Goal: Information Seeking & Learning: Learn about a topic

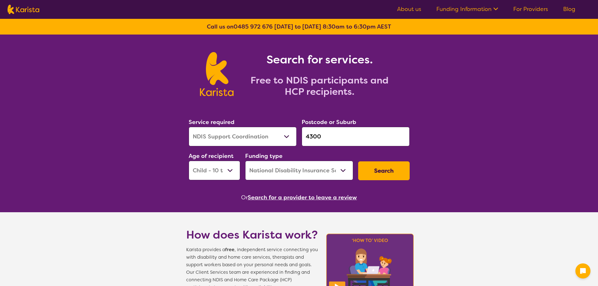
select select "NDIS Support Coordination"
select select "CH"
select select "NDIS"
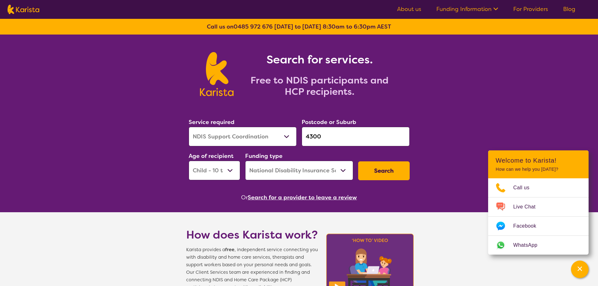
click at [281, 138] on select "Allied Health Assistant Assessment ([MEDICAL_DATA] or [MEDICAL_DATA]) Behaviour…" at bounding box center [243, 136] width 108 height 19
click at [189, 127] on select "Allied Health Assistant Assessment ([MEDICAL_DATA] or [MEDICAL_DATA]) Behaviour…" at bounding box center [243, 136] width 108 height 19
click at [283, 137] on select "Allied Health Assistant Assessment ([MEDICAL_DATA] or [MEDICAL_DATA]) Behaviour…" at bounding box center [243, 136] width 108 height 19
select select "[MEDICAL_DATA]"
click at [189, 127] on select "Allied Health Assistant Assessment ([MEDICAL_DATA] or [MEDICAL_DATA]) Behaviour…" at bounding box center [243, 136] width 108 height 19
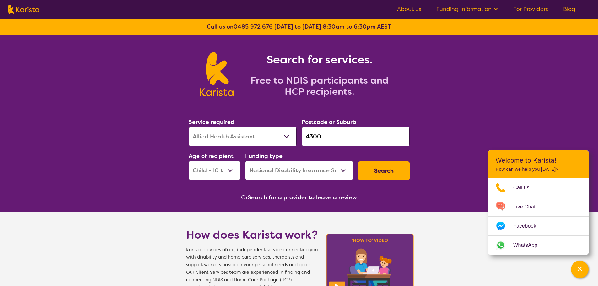
drag, startPoint x: 337, startPoint y: 133, endPoint x: 285, endPoint y: 135, distance: 52.2
click at [287, 135] on div "Service required Allied Health Assistant Assessment ([MEDICAL_DATA] or [MEDICAL…" at bounding box center [299, 149] width 226 height 68
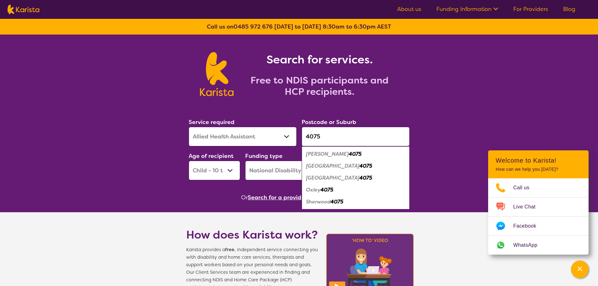
type input "4075"
click at [321, 155] on em "[PERSON_NAME]" at bounding box center [327, 154] width 43 height 7
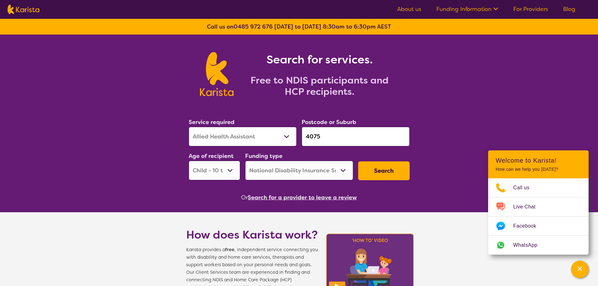
click at [387, 168] on button "Search" at bounding box center [384, 170] width 52 height 19
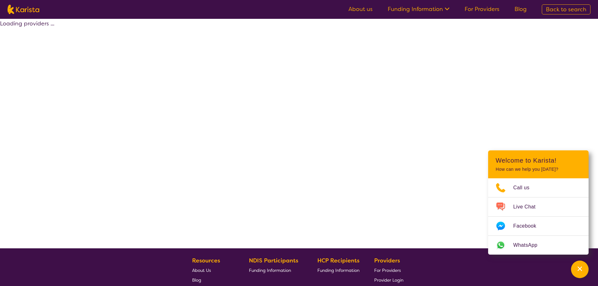
select select "by_score"
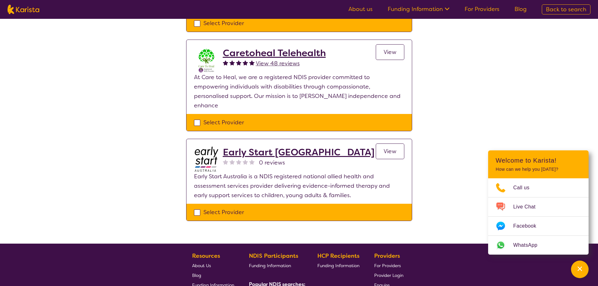
scroll to position [157, 0]
